Goal: Task Accomplishment & Management: Use online tool/utility

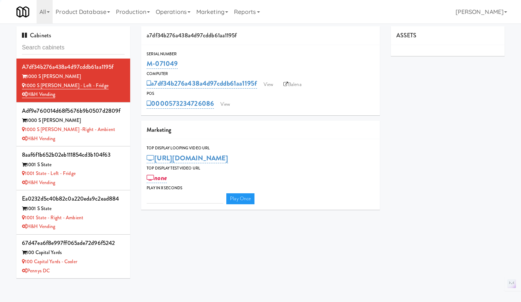
type input "3"
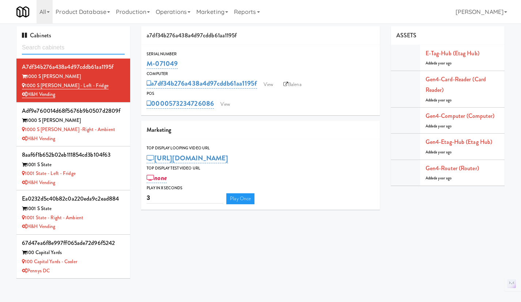
click at [81, 49] on input "text" at bounding box center [73, 48] width 103 height 14
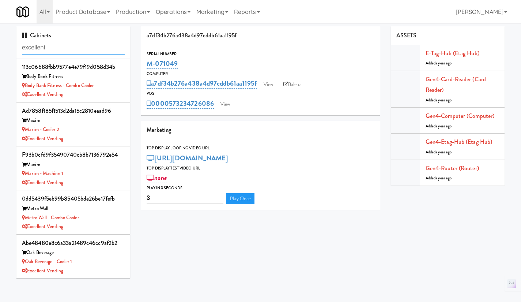
type input "excellent"
click at [120, 90] on li "113c06688fbb9577e4e79f19d058d34b Body Bank Fitness Body Bank Fitness - Combo Co…" at bounding box center [73, 81] width 114 height 44
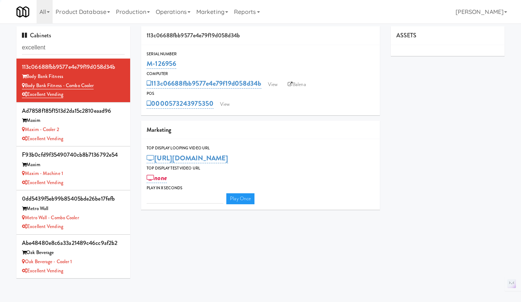
type input "3"
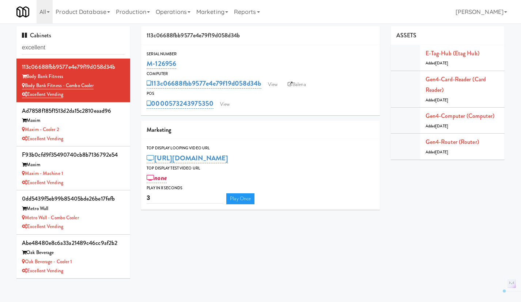
drag, startPoint x: 183, startPoint y: 62, endPoint x: 149, endPoint y: 62, distance: 34.4
click at [149, 62] on div "M-126956" at bounding box center [261, 63] width 228 height 12
copy link "M-126956"
click at [50, 51] on input "excellent" at bounding box center [73, 48] width 103 height 14
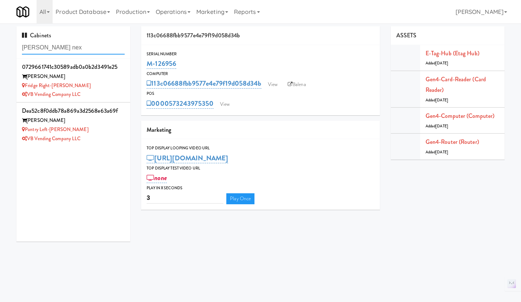
type input "clark nex"
click at [112, 134] on div "VB Vending Company LLC" at bounding box center [73, 138] width 103 height 9
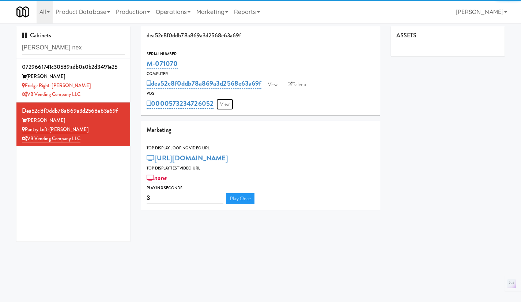
click at [223, 105] on link "View" at bounding box center [225, 104] width 17 height 11
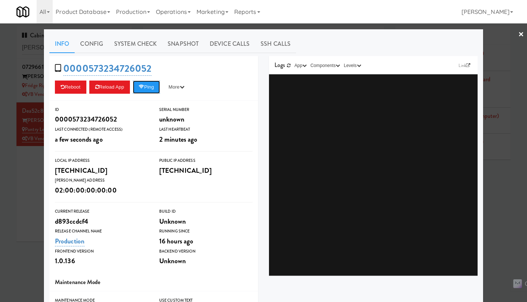
click at [149, 90] on button "Ping" at bounding box center [146, 86] width 27 height 13
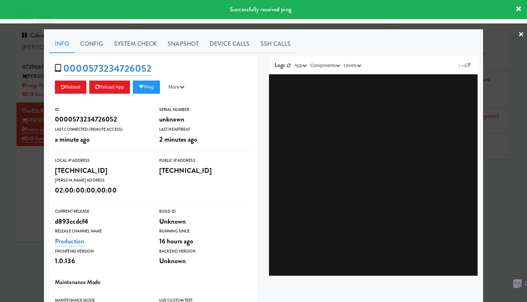
click at [132, 43] on link "System Check" at bounding box center [135, 44] width 53 height 18
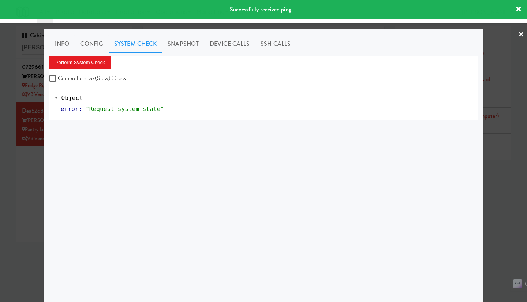
click at [104, 82] on label "Comprehensive (Slow) Check" at bounding box center [87, 78] width 77 height 11
click at [58, 82] on input "Comprehensive (Slow) Check" at bounding box center [53, 79] width 8 height 6
checkbox input "true"
click at [93, 66] on button "Perform System Check" at bounding box center [79, 62] width 61 height 13
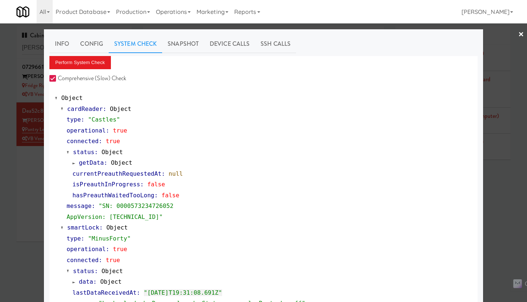
click at [32, 204] on div at bounding box center [263, 151] width 527 height 302
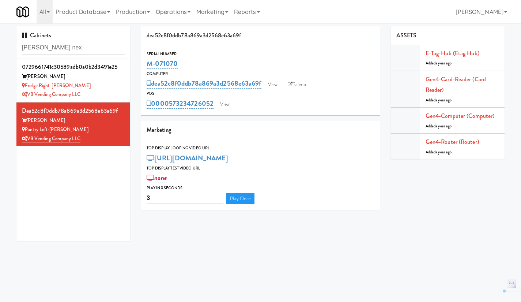
drag, startPoint x: 187, startPoint y: 64, endPoint x: 145, endPoint y: 64, distance: 41.3
click at [145, 64] on div "Serial Number M-071070" at bounding box center [260, 60] width 239 height 20
copy link "M-071070"
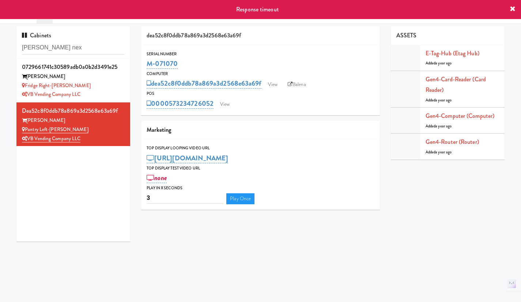
drag, startPoint x: 512, startPoint y: 9, endPoint x: 507, endPoint y: 14, distance: 7.0
click at [512, 9] on icon at bounding box center [513, 9] width 6 height 6
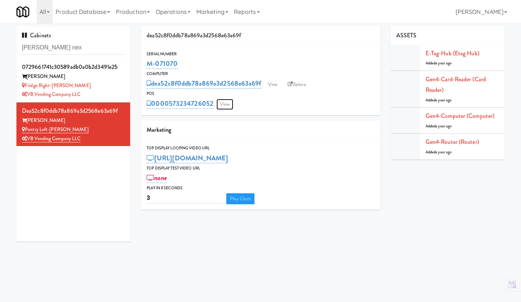
click at [227, 109] on link "View" at bounding box center [225, 104] width 17 height 11
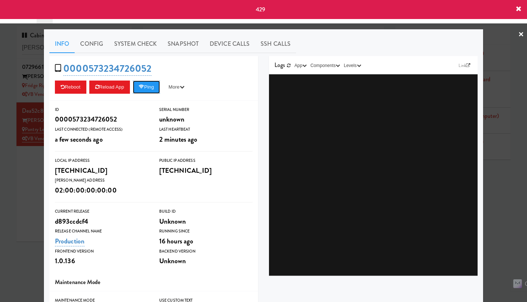
click at [151, 84] on button "Ping" at bounding box center [146, 86] width 27 height 13
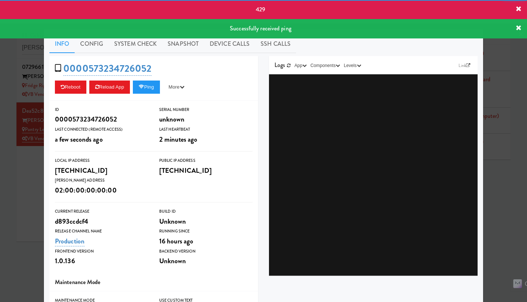
click at [29, 179] on div at bounding box center [263, 151] width 527 height 302
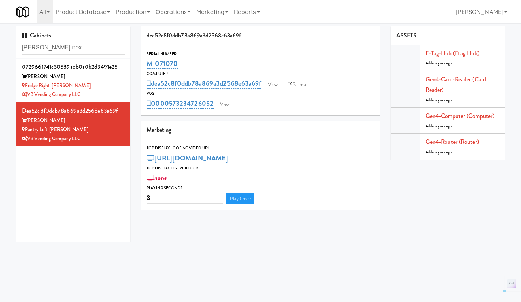
drag, startPoint x: 90, startPoint y: 139, endPoint x: 25, endPoint y: 129, distance: 65.5
click at [25, 129] on div "dea52c8f0ddb78a869a3d2568e63a69f Clark Nexsen Pantry Left-Clark Nexsen VB Vendi…" at bounding box center [73, 124] width 103 height 38
copy div "Pantry Left-Clark Nexsen VB Vending Company LLC"
click at [67, 44] on input "clark nex" at bounding box center [73, 48] width 103 height 14
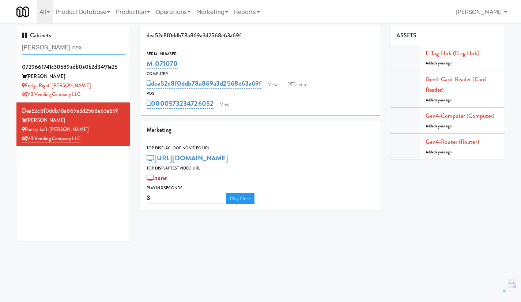
click at [67, 44] on input "clark nex" at bounding box center [73, 48] width 103 height 14
paste input "M-126986"
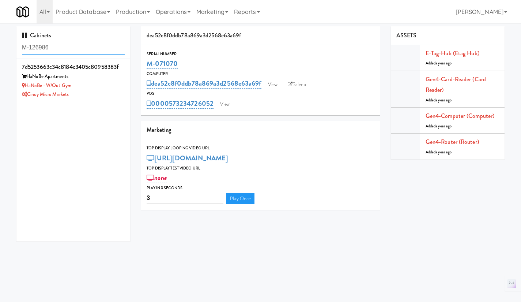
type input "M-126986"
drag, startPoint x: 78, startPoint y: 97, endPoint x: 26, endPoint y: 89, distance: 52.2
click at [26, 89] on div "7d5253663c34c8184c3405c80958383f HaNoBe Apartments HaNoBe - w/out Gym Cincy Mic…" at bounding box center [73, 80] width 103 height 38
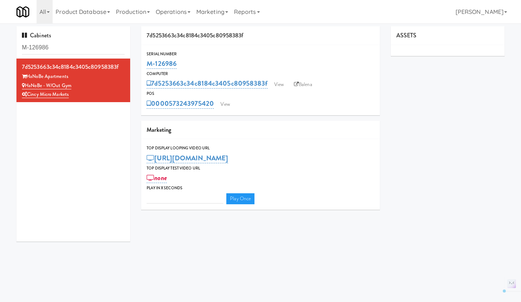
type input "3"
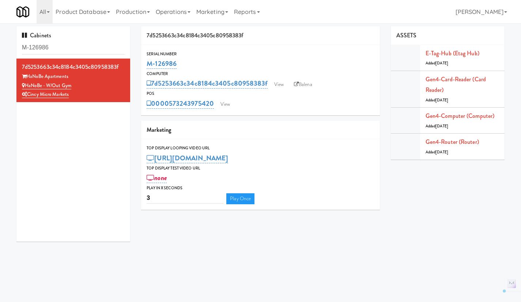
drag, startPoint x: 184, startPoint y: 61, endPoint x: 145, endPoint y: 61, distance: 39.1
click at [145, 61] on div "Serial Number M-126986" at bounding box center [260, 60] width 239 height 20
copy link "M-126986"
click at [194, 66] on div "M-126986" at bounding box center [261, 63] width 228 height 12
drag, startPoint x: 156, startPoint y: 62, endPoint x: 143, endPoint y: 62, distance: 12.4
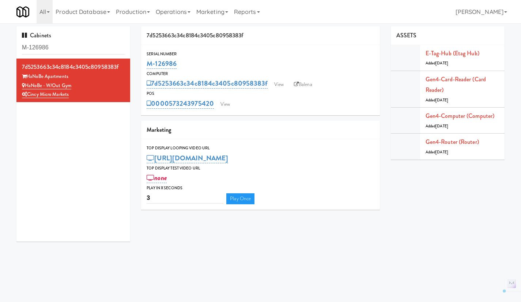
click at [143, 62] on div "Serial Number M-126986" at bounding box center [260, 60] width 239 height 20
copy link "M-126986"
click at [56, 48] on input "M-126986" at bounding box center [73, 48] width 103 height 14
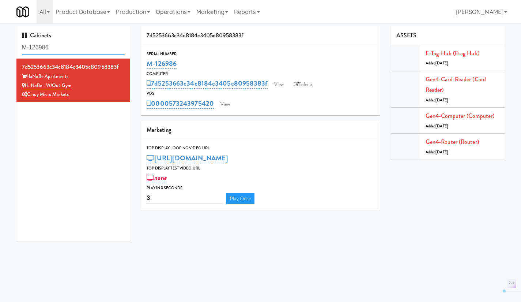
paste input "Cincy Micro Markets - HaNoBe Apartments - W/Out Gym (offline IoT gateway)"
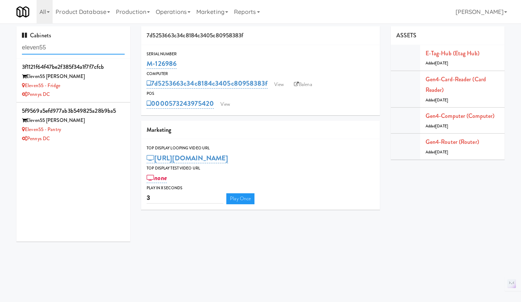
type input "eleven55"
click at [99, 88] on div "Eleven55 - Fridge" at bounding box center [73, 85] width 103 height 9
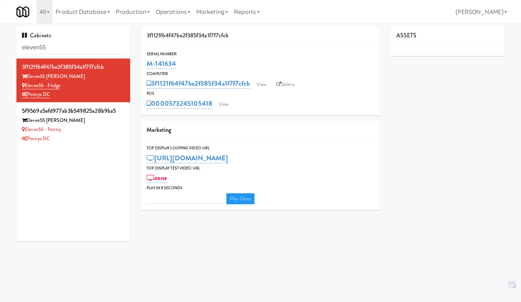
type input "3"
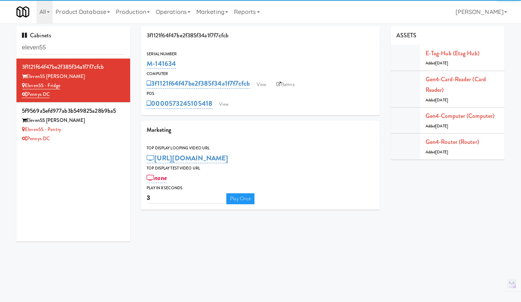
click at [94, 131] on div "Eleven55 - Pantry" at bounding box center [73, 129] width 103 height 9
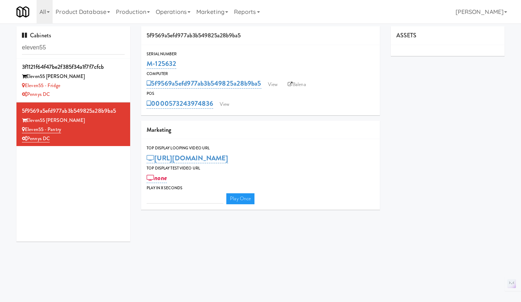
type input "3"
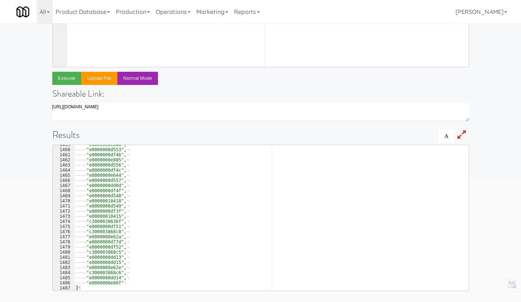
scroll to position [7468, 0]
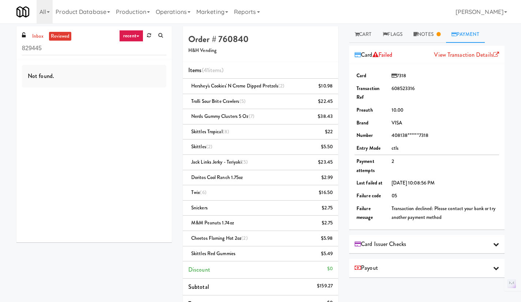
click at [175, 15] on link "Operations" at bounding box center [173, 11] width 41 height 23
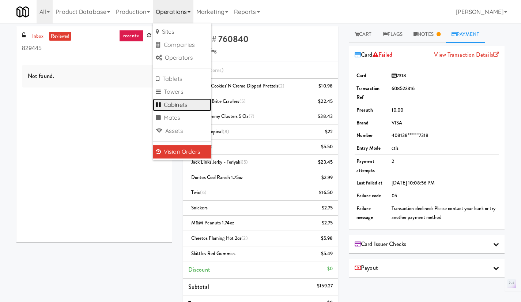
click at [183, 102] on link "Cabinets" at bounding box center [182, 104] width 59 height 13
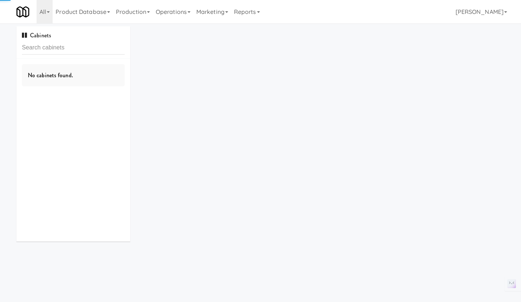
type input "1407 [US_STATE] - Left - Fridge"
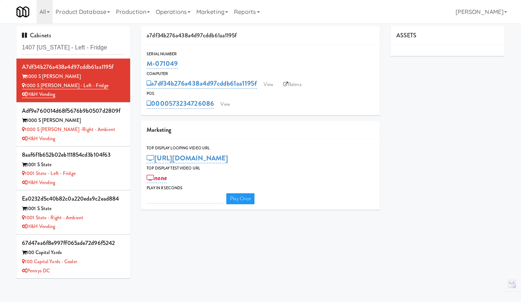
type input "3"
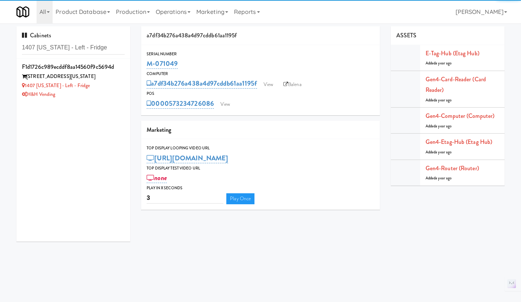
type input "1407 [US_STATE] - Left - Fridge"
click at [108, 87] on div "1407 [US_STATE] - Left - Fridge" at bounding box center [73, 85] width 103 height 9
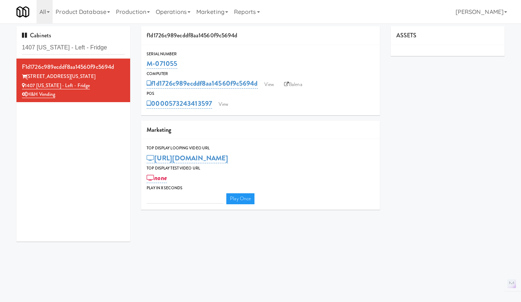
type input "3"
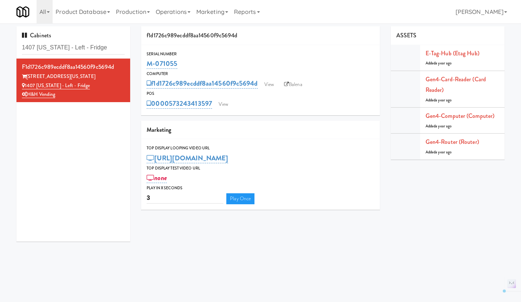
drag, startPoint x: 187, startPoint y: 58, endPoint x: 147, endPoint y: 62, distance: 39.3
click at [147, 62] on div "M-071055" at bounding box center [261, 63] width 228 height 12
copy link "M-071055"
